Goal: Task Accomplishment & Management: Complete application form

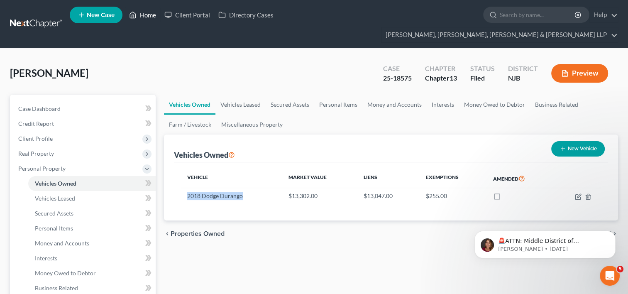
click at [150, 17] on link "Home" at bounding box center [142, 14] width 35 height 15
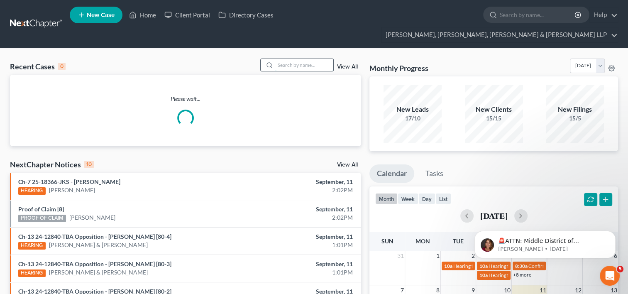
click at [307, 59] on input "search" at bounding box center [304, 65] width 58 height 12
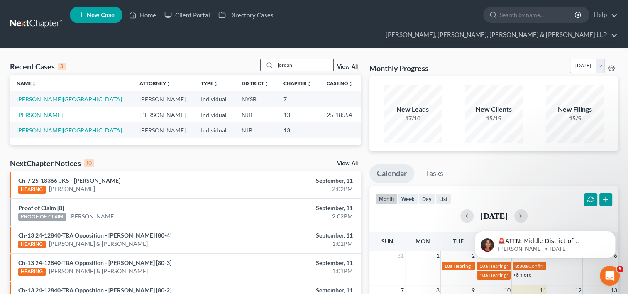
type input "jordan"
click at [38, 111] on link "[PERSON_NAME]" at bounding box center [40, 114] width 46 height 7
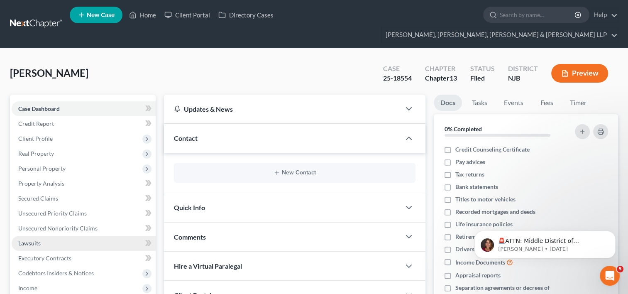
scroll to position [42, 0]
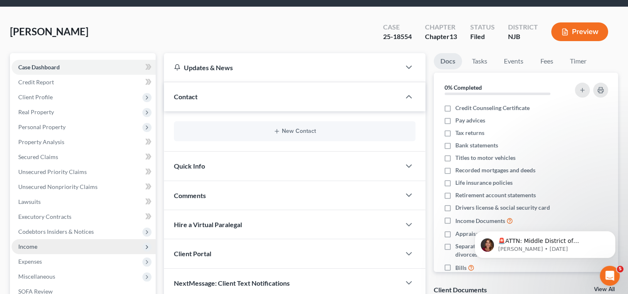
click at [38, 239] on span "Income" at bounding box center [84, 246] width 144 height 15
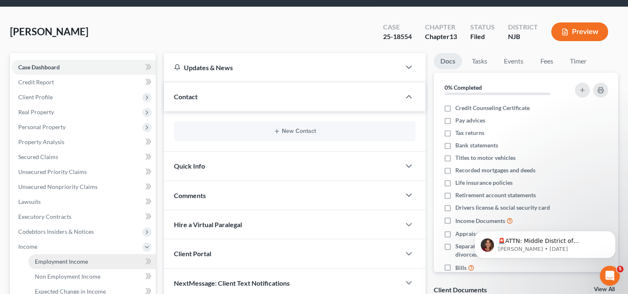
click at [53, 258] on span "Employment Income" at bounding box center [61, 261] width 53 height 7
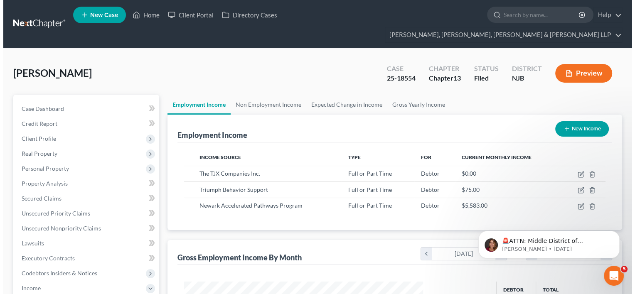
scroll to position [148, 255]
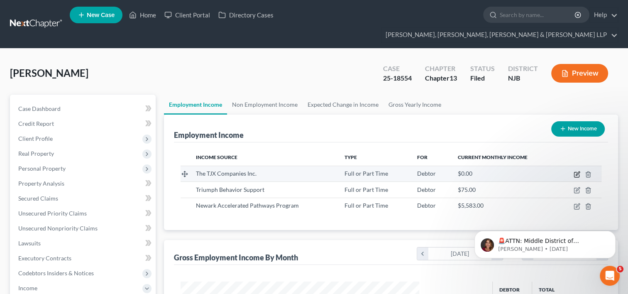
click at [577, 172] on icon "button" at bounding box center [578, 174] width 4 height 4
select select "0"
select select "22"
select select "3"
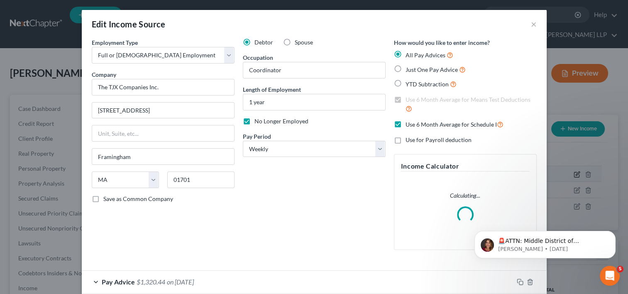
scroll to position [148, 258]
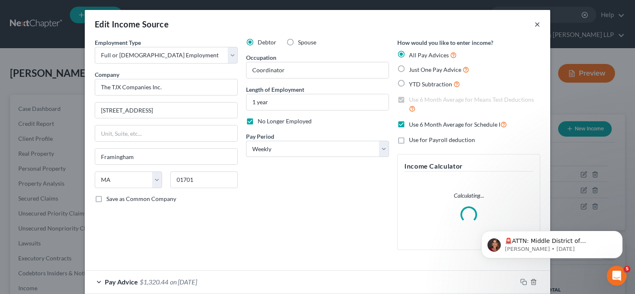
click at [535, 26] on button "×" at bounding box center [537, 24] width 6 height 10
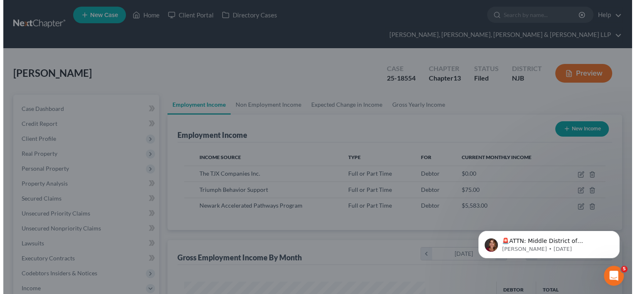
scroll to position [415240, 415132]
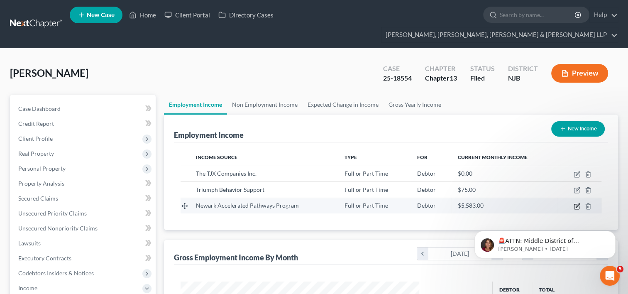
click at [578, 203] on icon "button" at bounding box center [577, 206] width 7 height 7
select select "0"
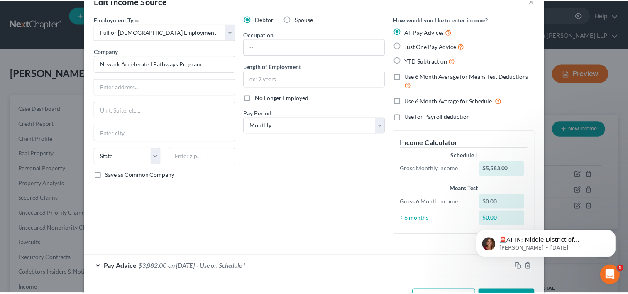
scroll to position [0, 0]
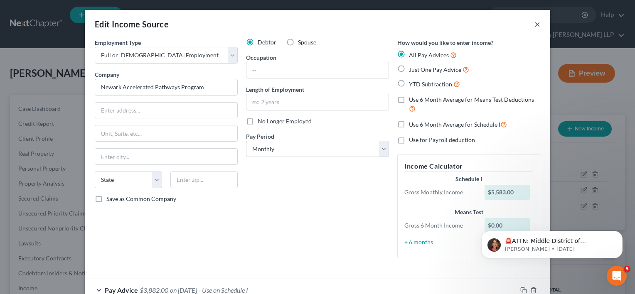
click at [535, 22] on button "×" at bounding box center [537, 24] width 6 height 10
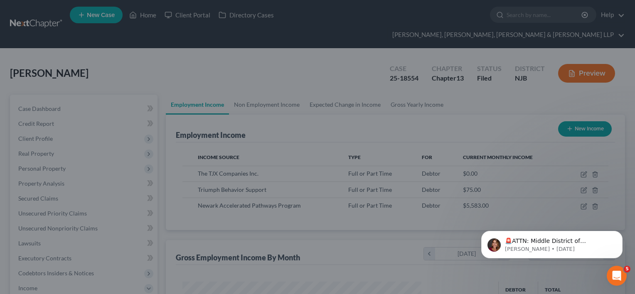
scroll to position [415240, 415132]
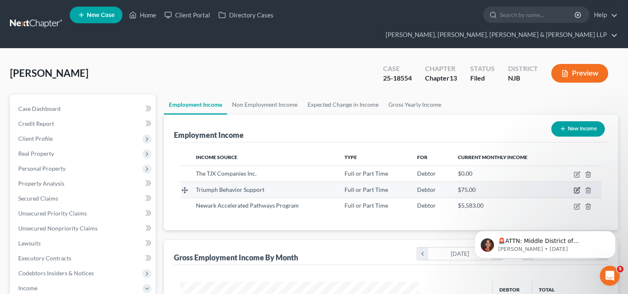
click at [577, 187] on icon "button" at bounding box center [577, 190] width 7 height 7
select select "0"
select select "35"
select select "0"
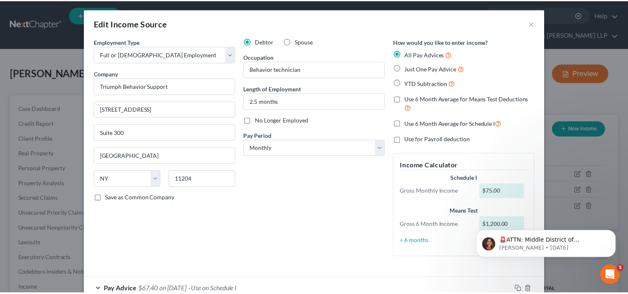
scroll to position [0, 0]
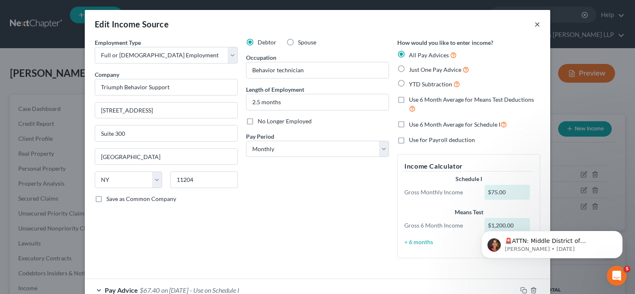
click at [534, 25] on button "×" at bounding box center [537, 24] width 6 height 10
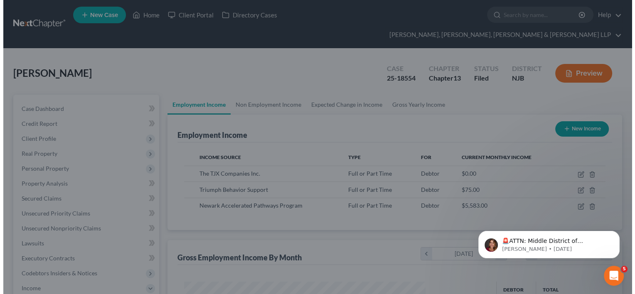
scroll to position [415240, 415132]
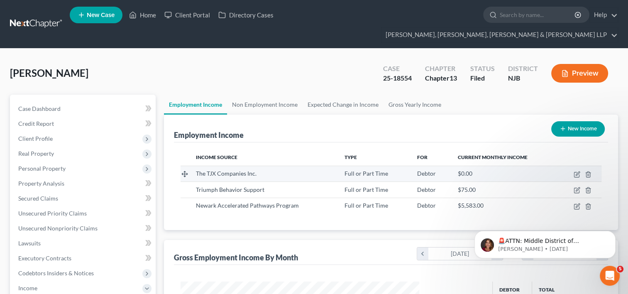
click at [583, 166] on td at bounding box center [580, 174] width 44 height 16
click at [577, 171] on icon "button" at bounding box center [577, 174] width 7 height 7
select select "0"
select select "22"
select select "3"
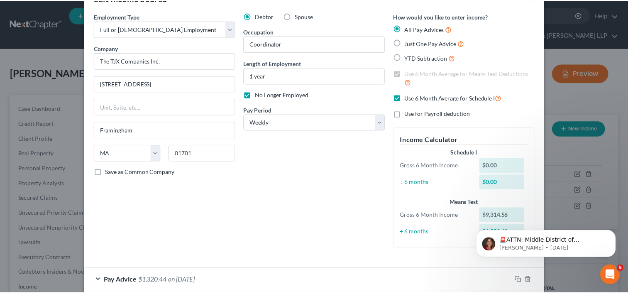
scroll to position [0, 0]
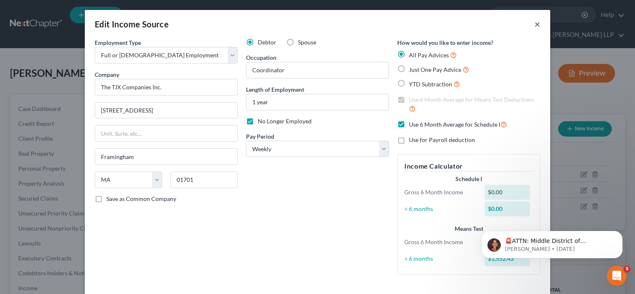
click at [534, 23] on button "×" at bounding box center [537, 24] width 6 height 10
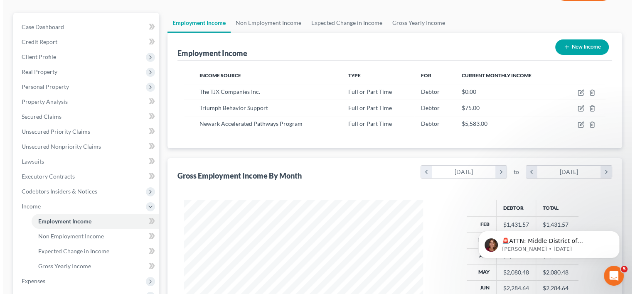
scroll to position [75, 0]
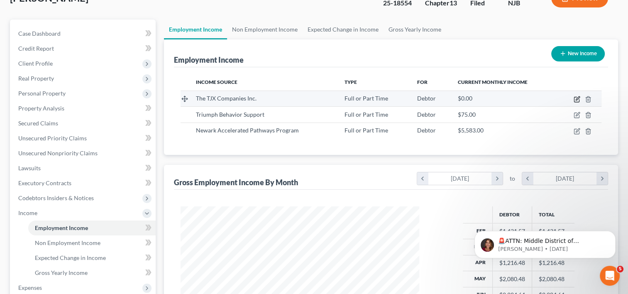
click at [577, 96] on icon "button" at bounding box center [577, 99] width 7 height 7
select select "0"
select select "22"
select select "3"
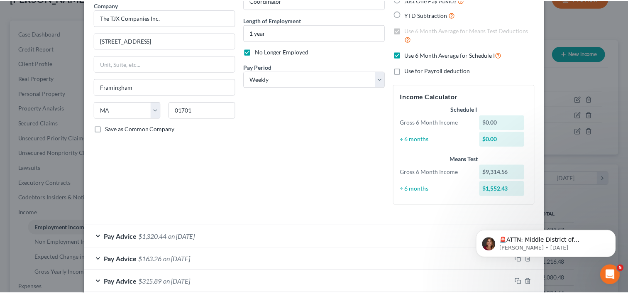
scroll to position [0, 0]
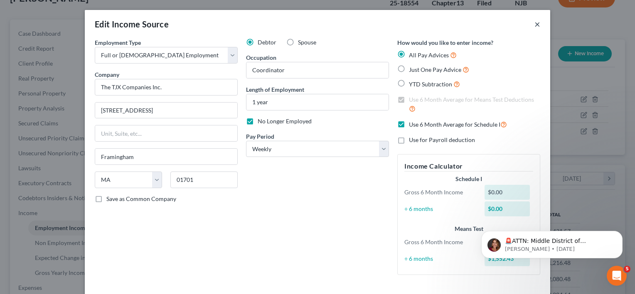
click at [534, 25] on button "×" at bounding box center [537, 24] width 6 height 10
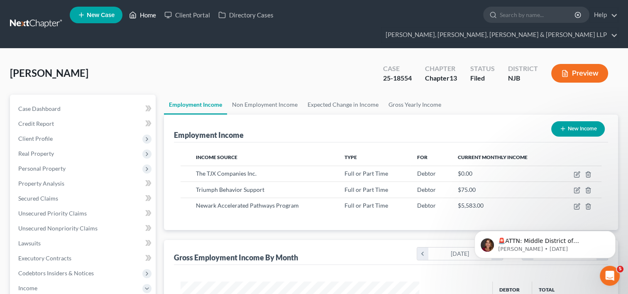
click at [147, 15] on link "Home" at bounding box center [142, 14] width 35 height 15
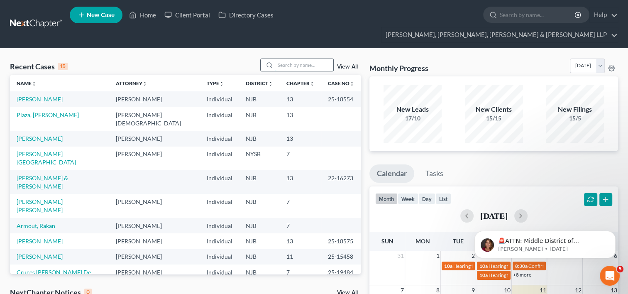
click at [285, 59] on input "search" at bounding box center [304, 65] width 58 height 12
type input "jordan"
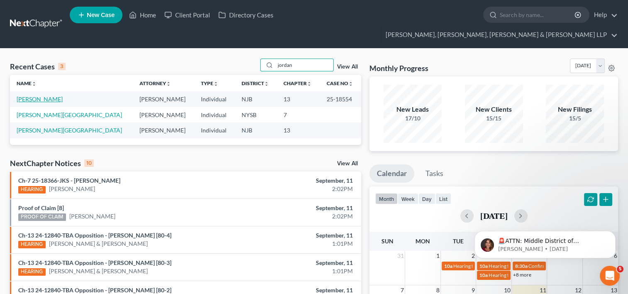
click at [39, 96] on link "[PERSON_NAME]" at bounding box center [40, 99] width 46 height 7
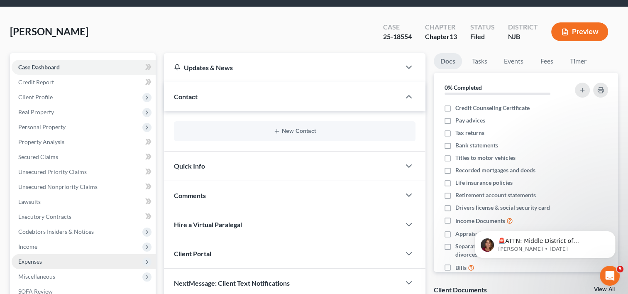
scroll to position [83, 0]
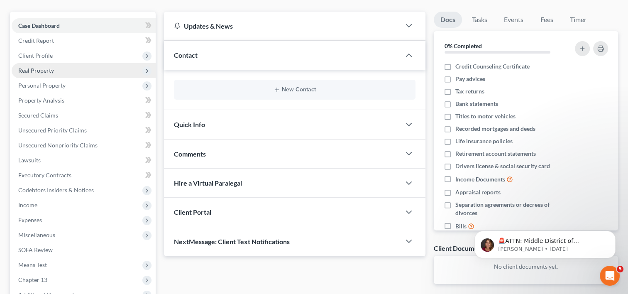
click at [57, 63] on span "Real Property" at bounding box center [84, 70] width 144 height 15
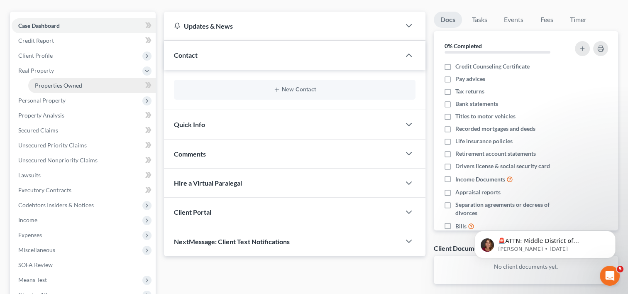
click at [61, 82] on span "Properties Owned" at bounding box center [58, 85] width 47 height 7
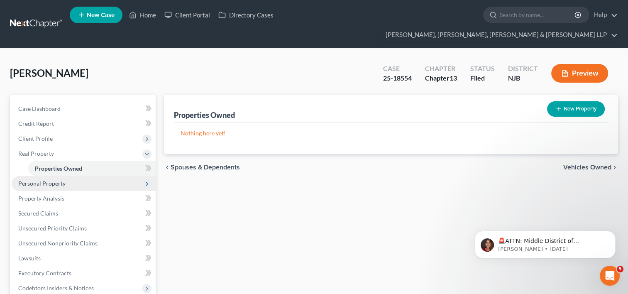
click at [53, 180] on span "Personal Property" at bounding box center [41, 183] width 47 height 7
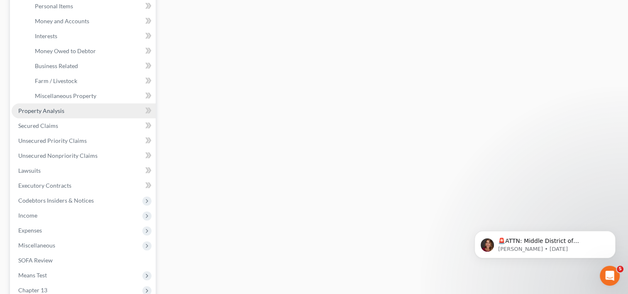
scroll to position [208, 0]
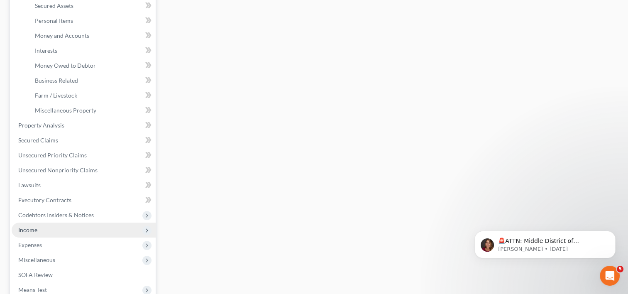
click at [39, 223] on span "Income" at bounding box center [84, 230] width 144 height 15
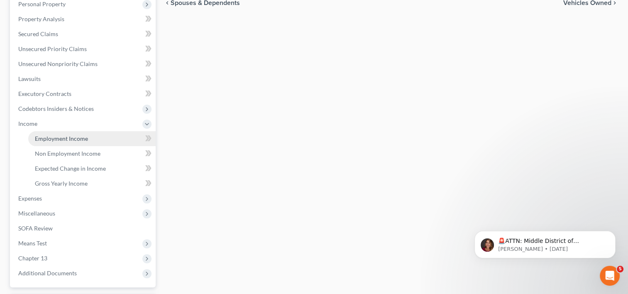
scroll to position [116, 0]
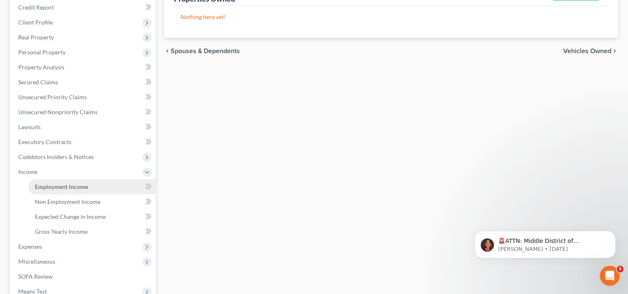
click at [75, 183] on span "Employment Income" at bounding box center [61, 186] width 53 height 7
